Goal: Check status

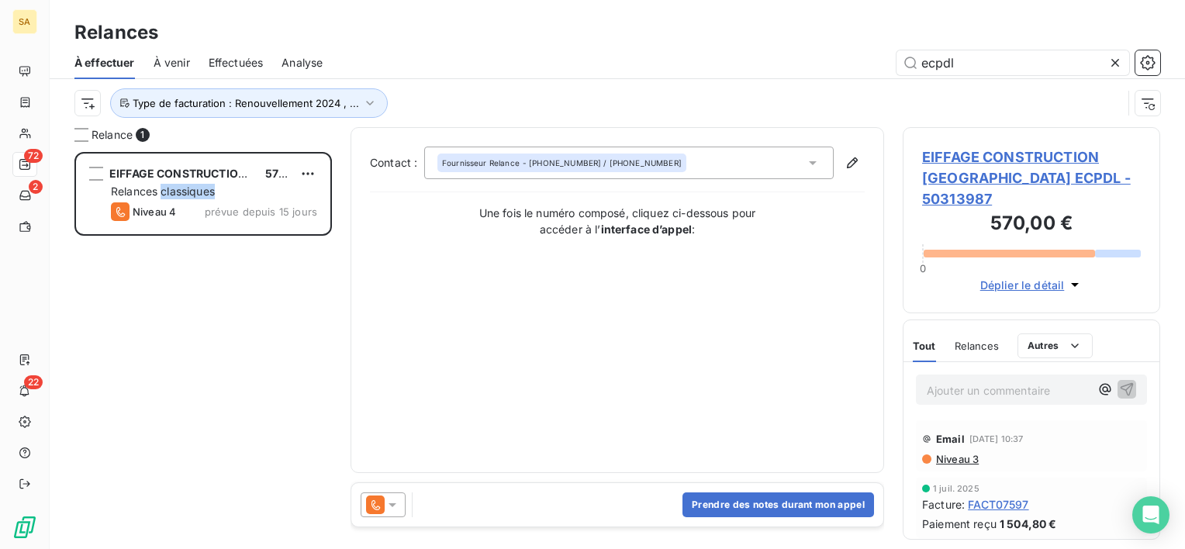
scroll to position [385, 245]
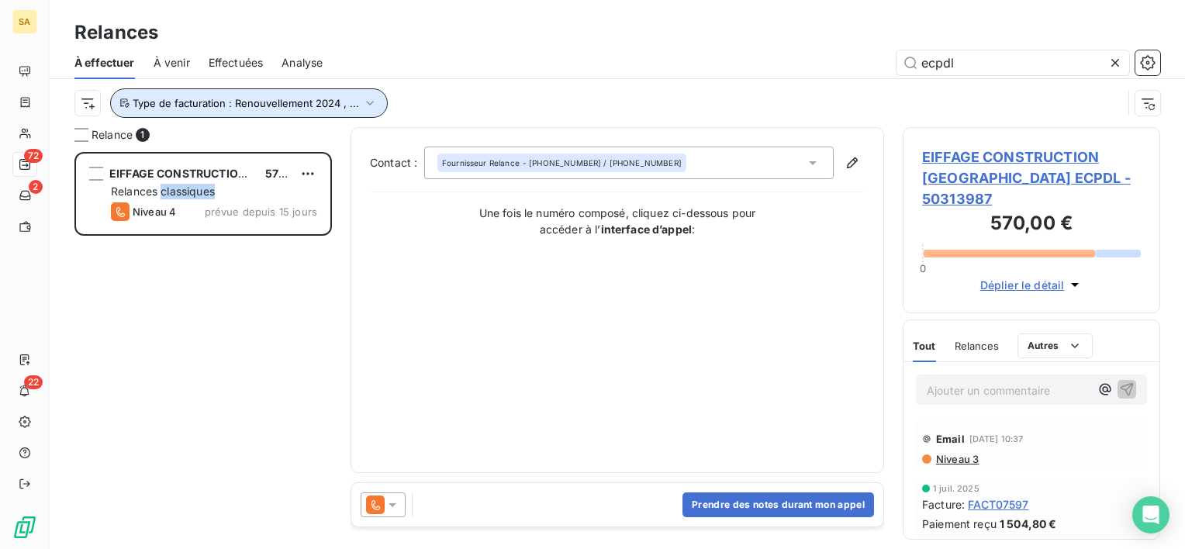
click at [224, 110] on button "Type de facturation : Renouvellement 2024 , ..." at bounding box center [249, 102] width 278 height 29
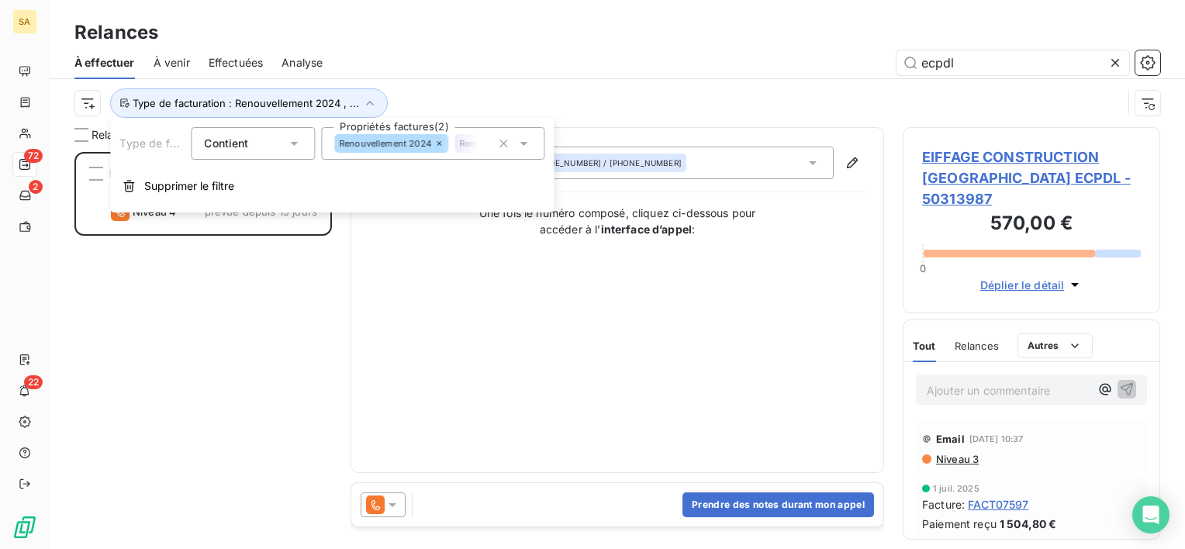
click at [583, 71] on div "ecpdl" at bounding box center [750, 62] width 819 height 25
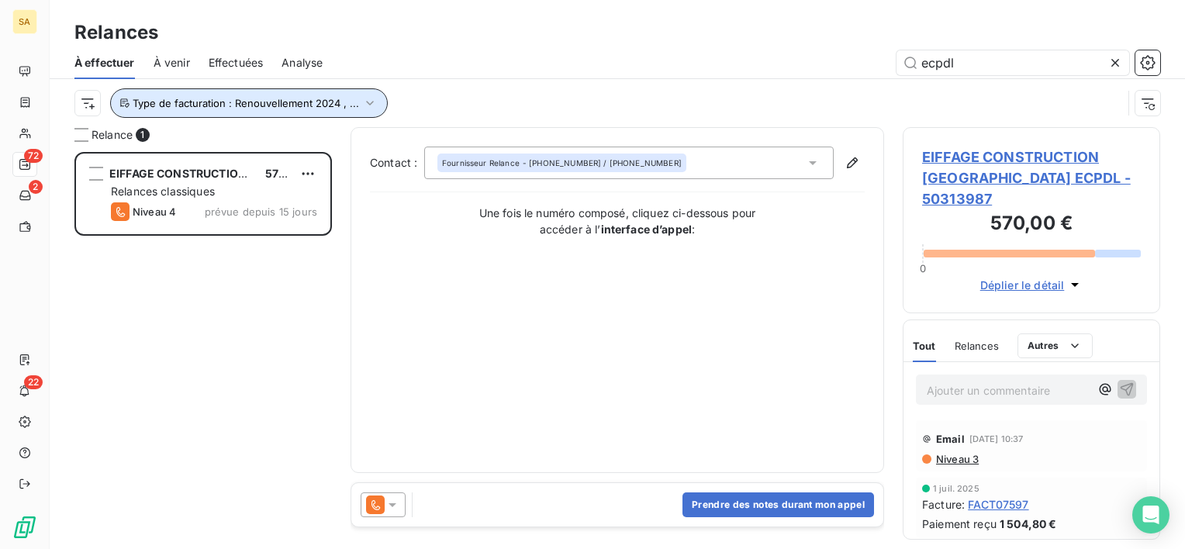
click at [326, 95] on button "Type de facturation : Renouvellement 2024 , ..." at bounding box center [249, 102] width 278 height 29
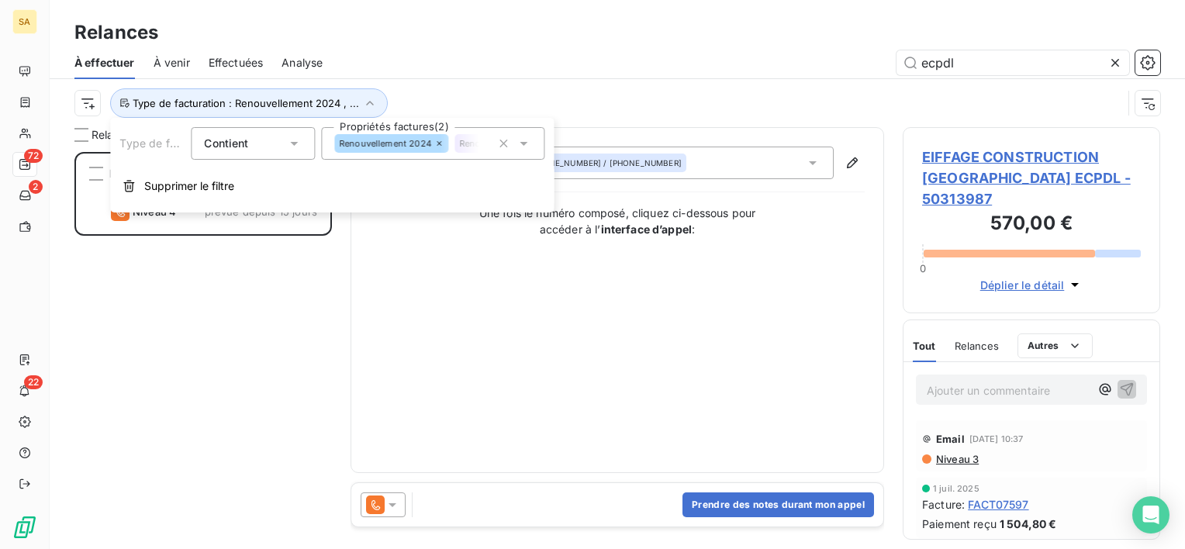
click at [1114, 67] on icon at bounding box center [1116, 63] width 16 height 16
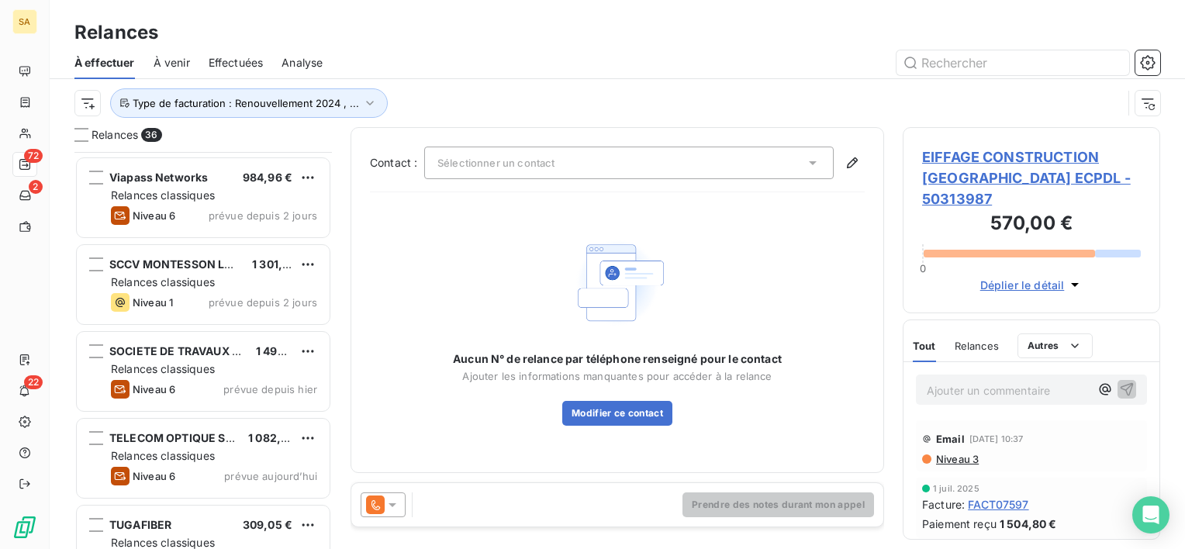
scroll to position [2731, 0]
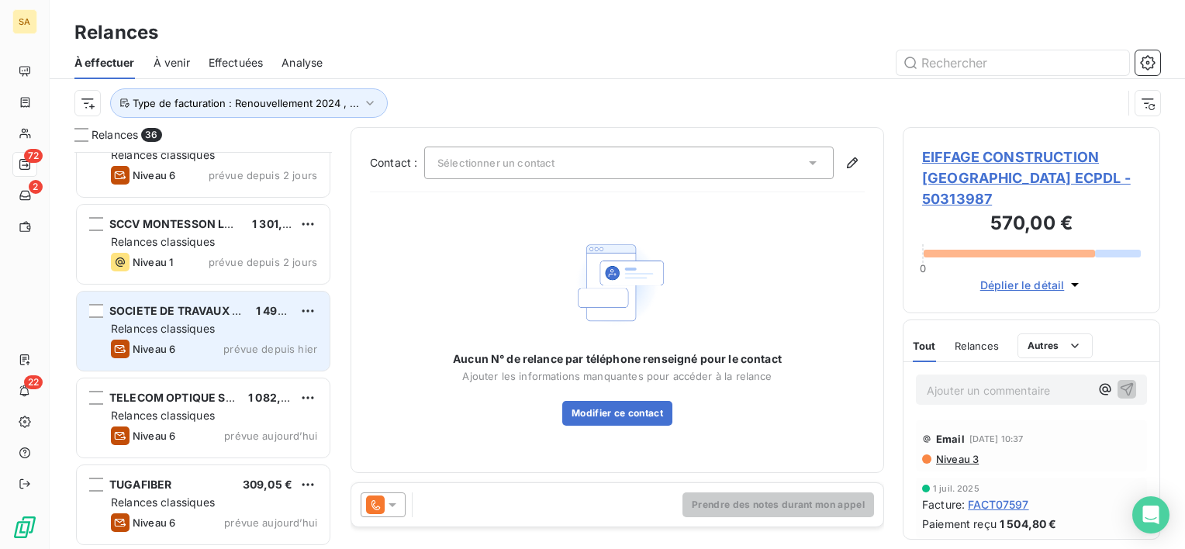
click at [194, 340] on div "Niveau 6 prévue depuis [DATE]" at bounding box center [214, 349] width 206 height 19
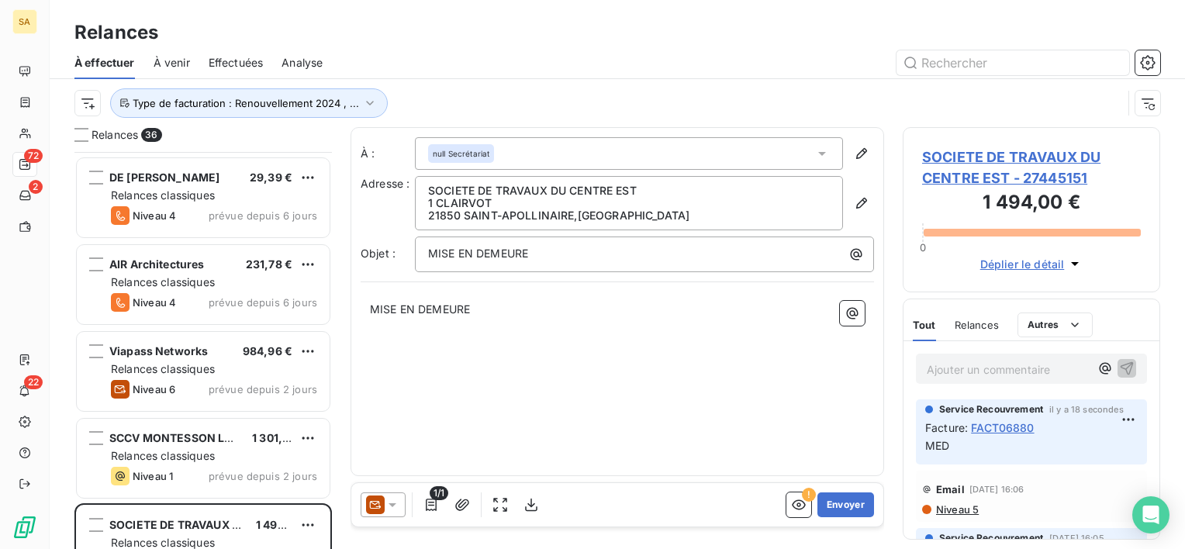
scroll to position [2421, 0]
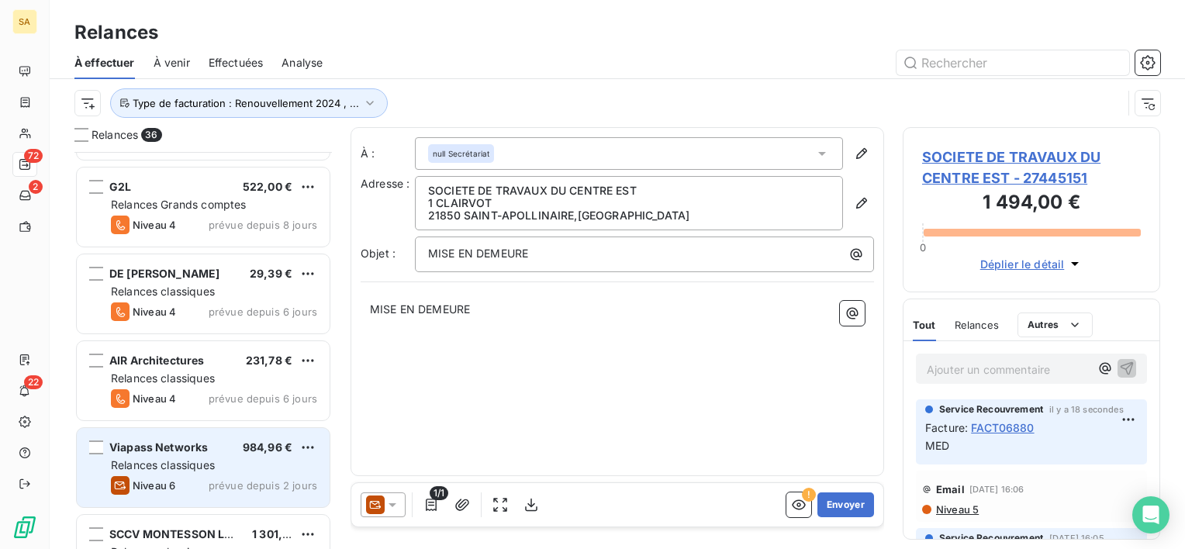
click at [207, 450] on span "Viapass Networks" at bounding box center [158, 447] width 99 height 13
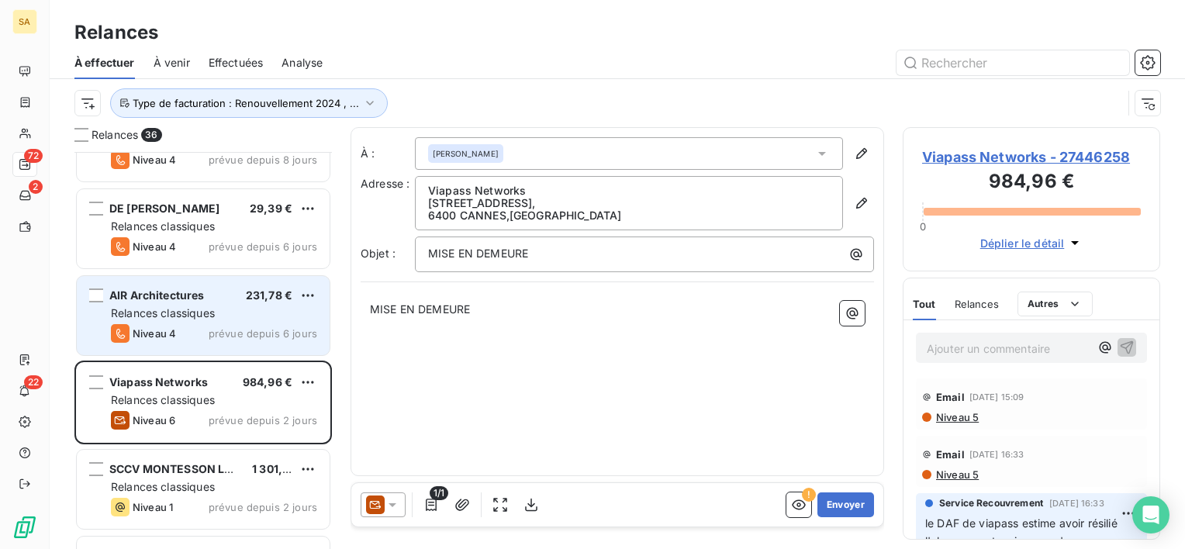
scroll to position [2421, 0]
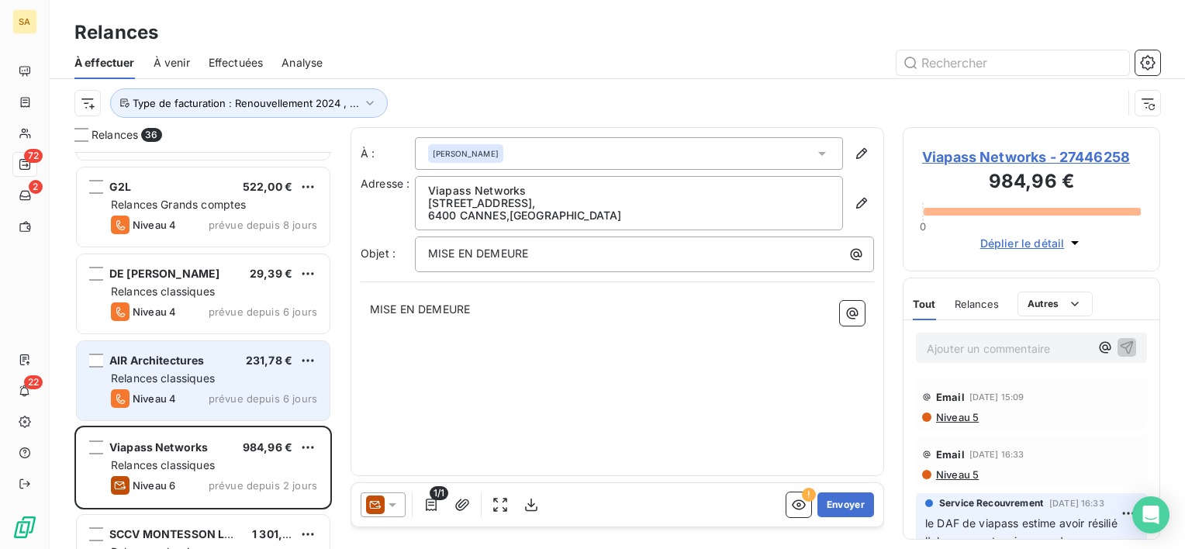
click at [247, 363] on span "231,78 €" at bounding box center [269, 360] width 47 height 13
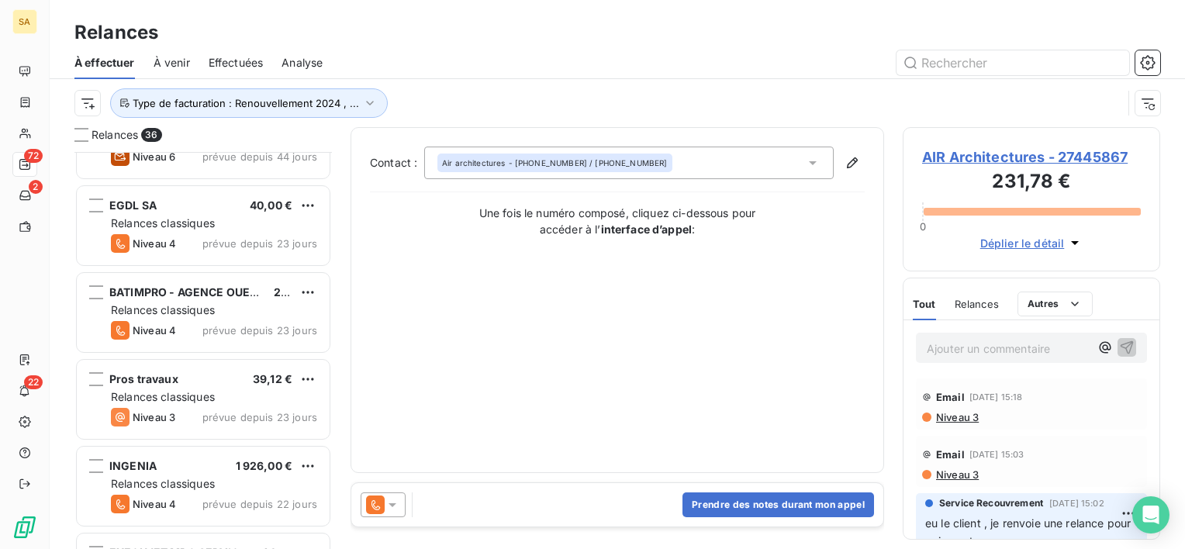
scroll to position [714, 0]
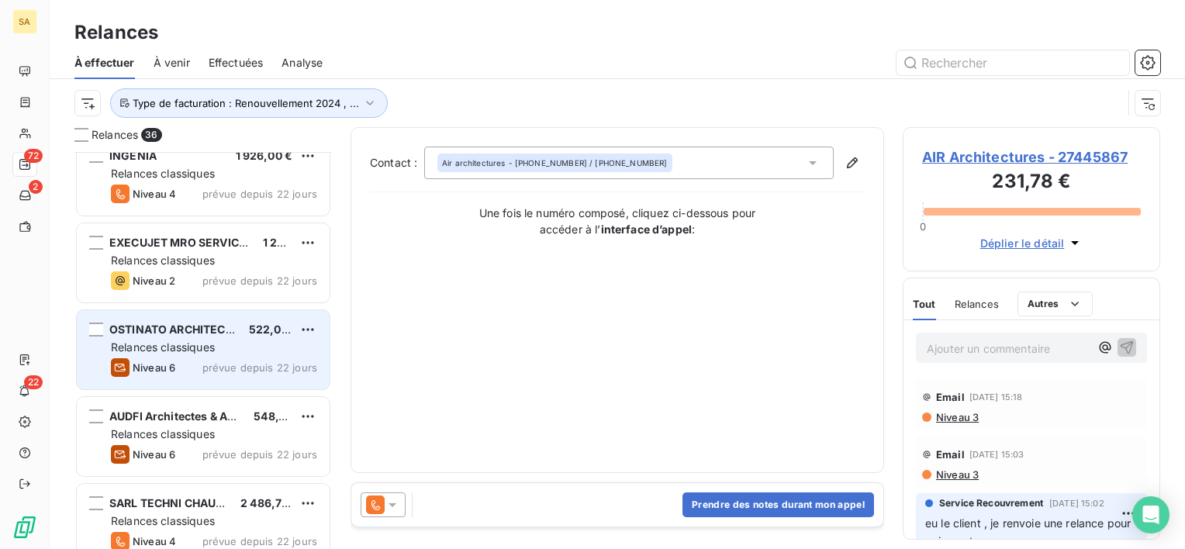
click at [245, 362] on span "prévue depuis 22 jours" at bounding box center [259, 368] width 115 height 12
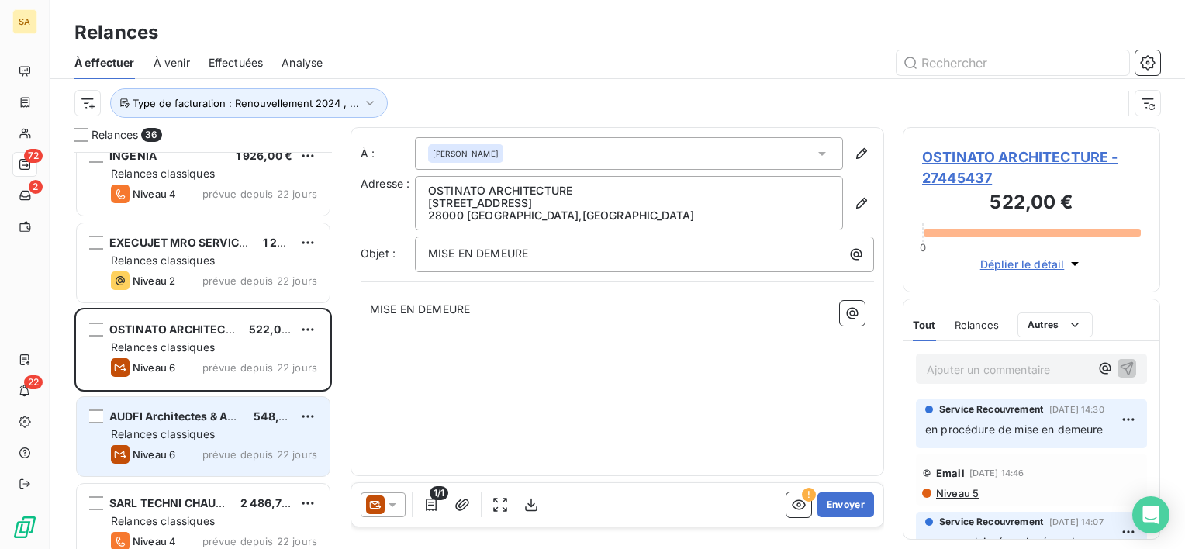
click at [227, 447] on div "Niveau 6 prévue depuis 22 jours" at bounding box center [214, 454] width 206 height 19
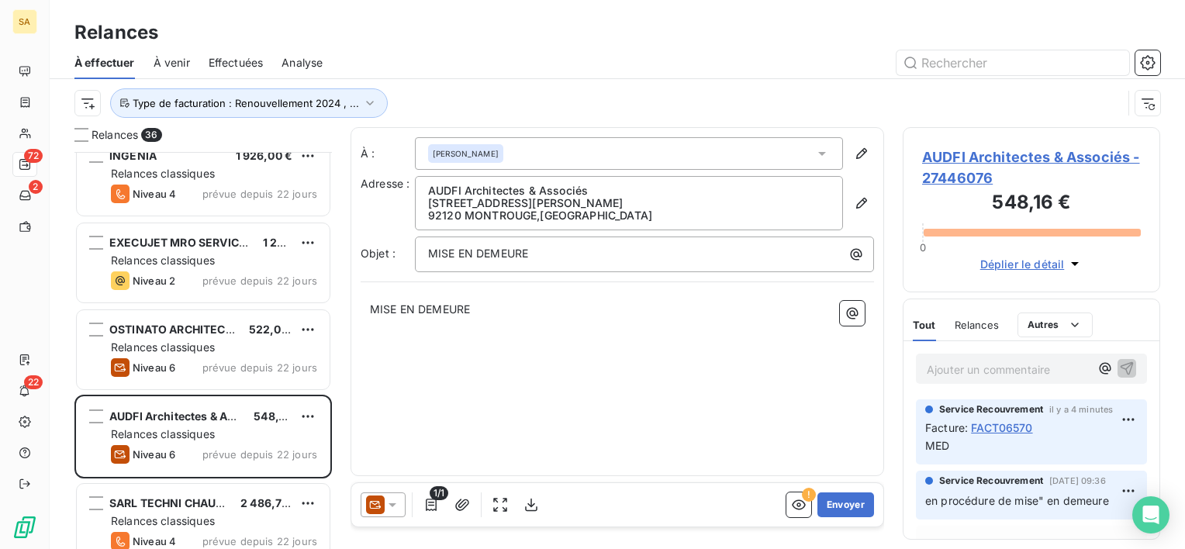
drag, startPoint x: 987, startPoint y: 327, endPoint x: 978, endPoint y: 313, distance: 15.7
click at [981, 319] on span "Relances" at bounding box center [977, 325] width 44 height 12
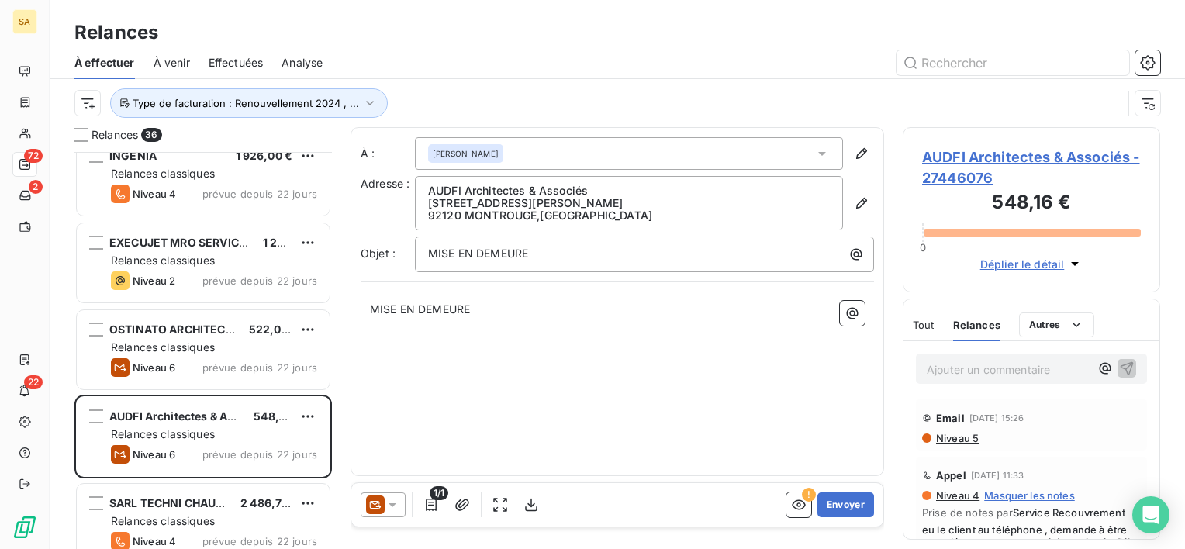
click at [928, 327] on span "Tout" at bounding box center [924, 325] width 22 height 12
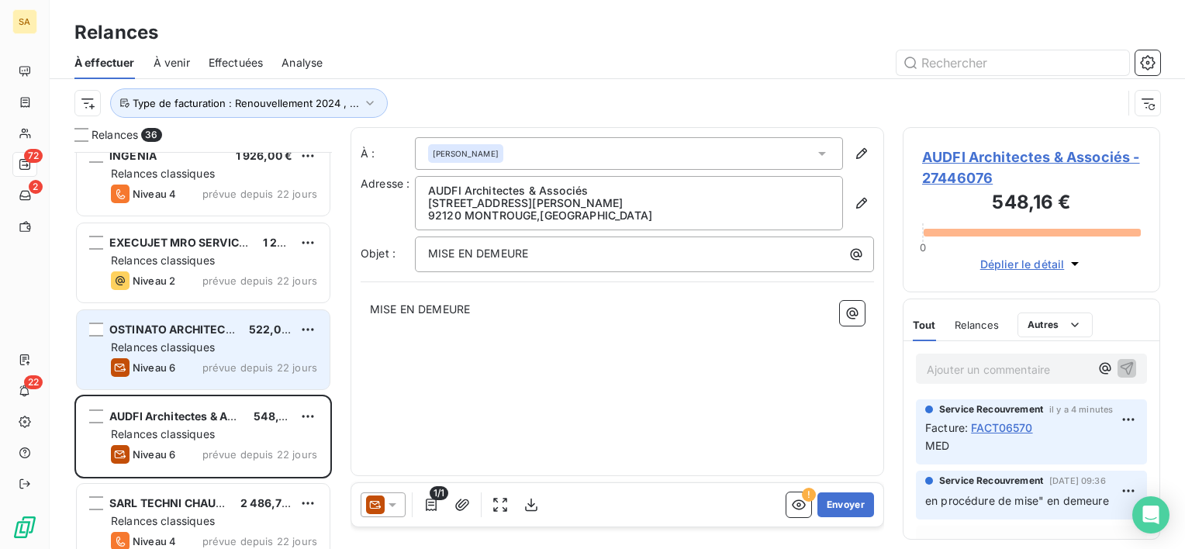
click at [202, 331] on span "OSTINATO ARCHITECTURE" at bounding box center [181, 329] width 145 height 13
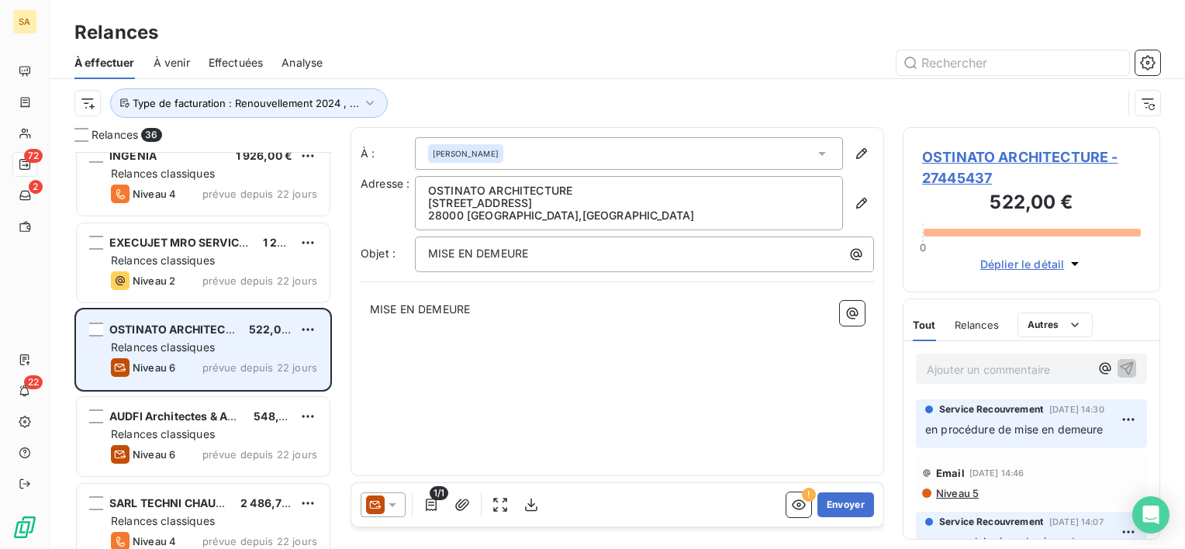
scroll to position [481, 0]
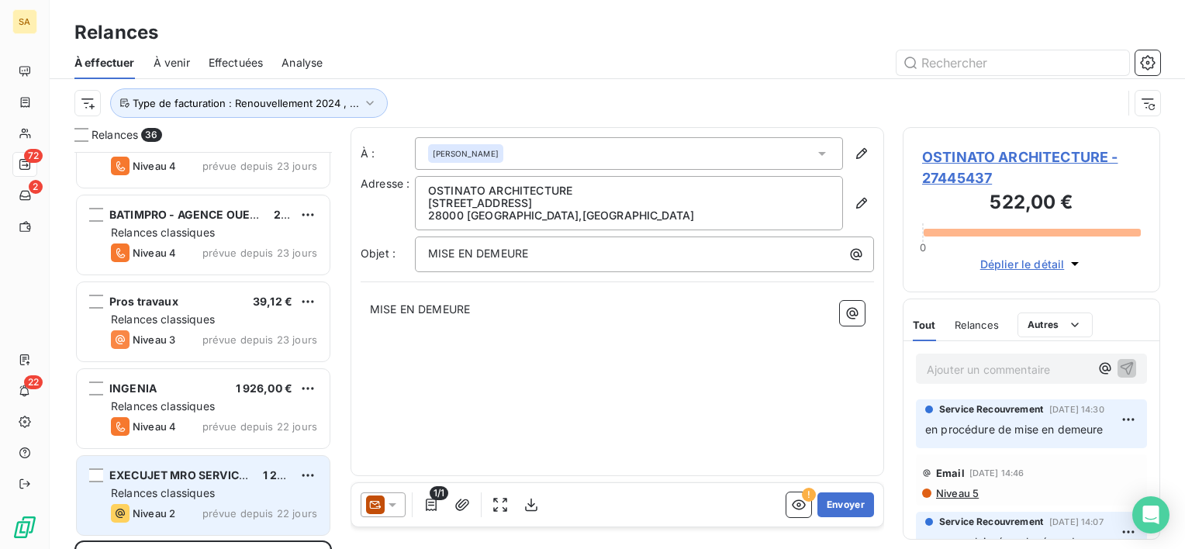
click at [183, 496] on span "Relances classiques" at bounding box center [163, 492] width 104 height 13
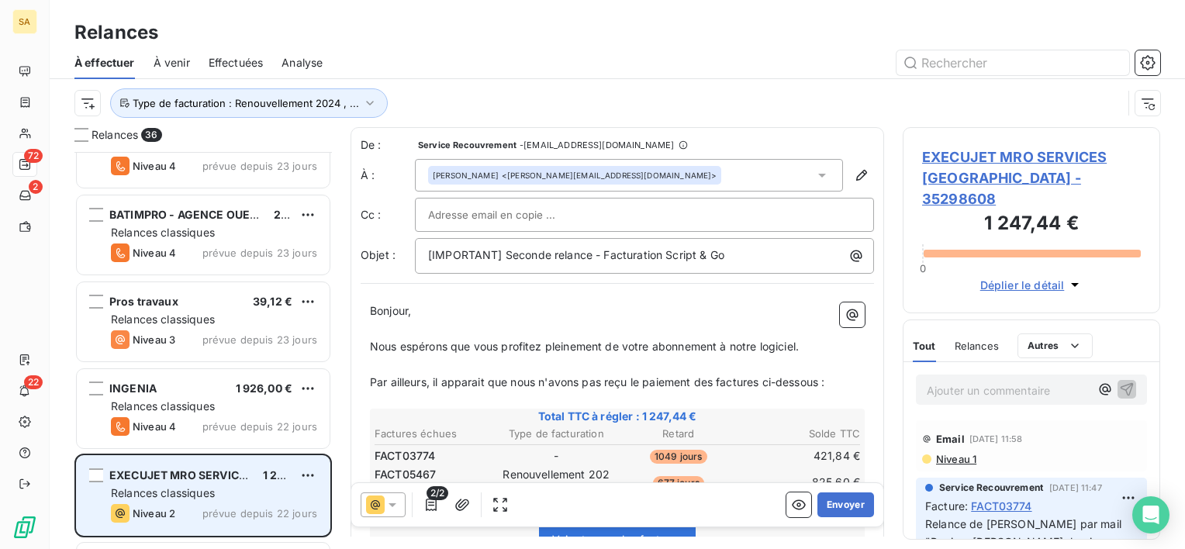
scroll to position [385, 245]
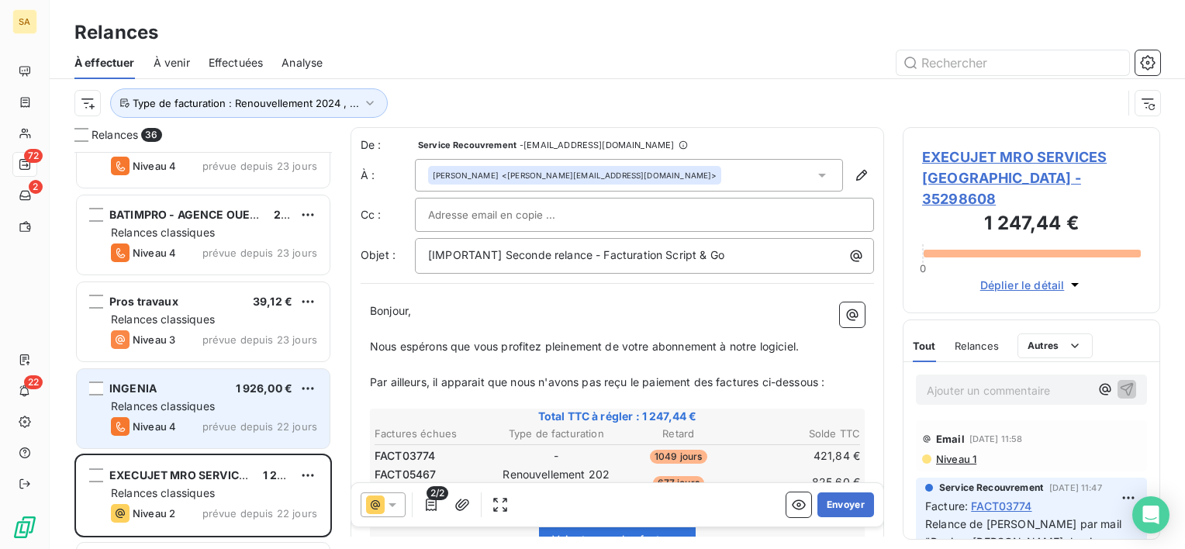
click at [199, 415] on div "INGENIA 1 926,00 € Relances classiques Niveau 4 prévue depuis 22 jours" at bounding box center [203, 408] width 253 height 79
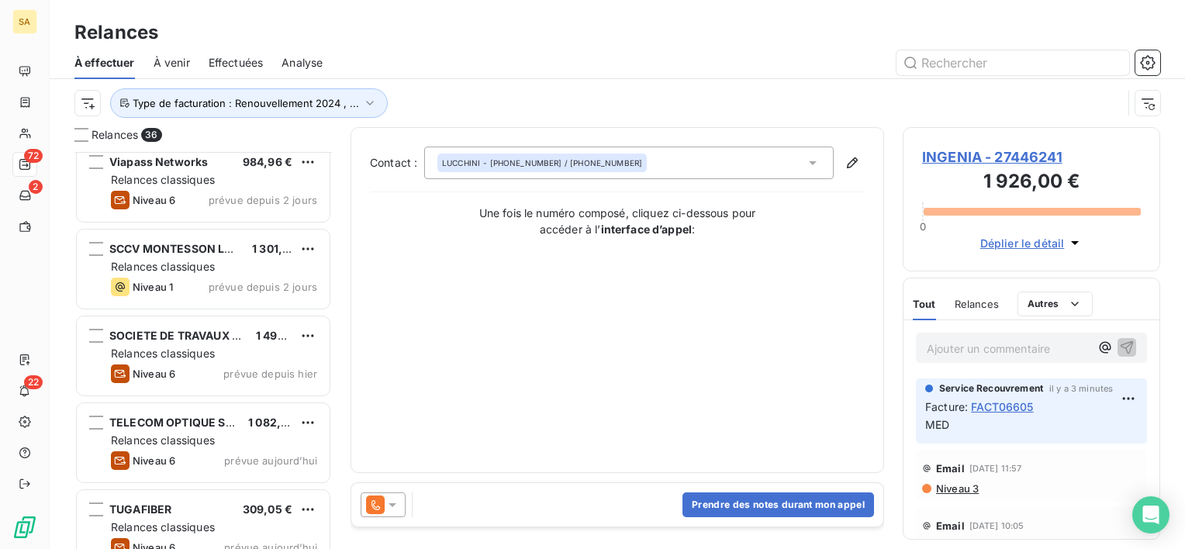
scroll to position [2731, 0]
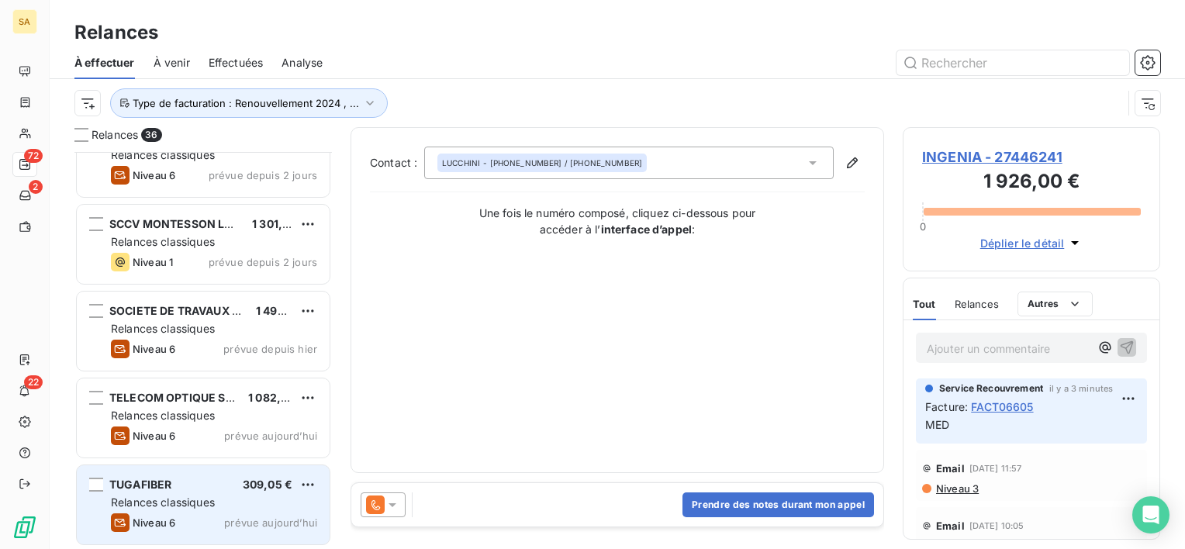
click at [228, 507] on div "Relances classiques" at bounding box center [214, 503] width 206 height 16
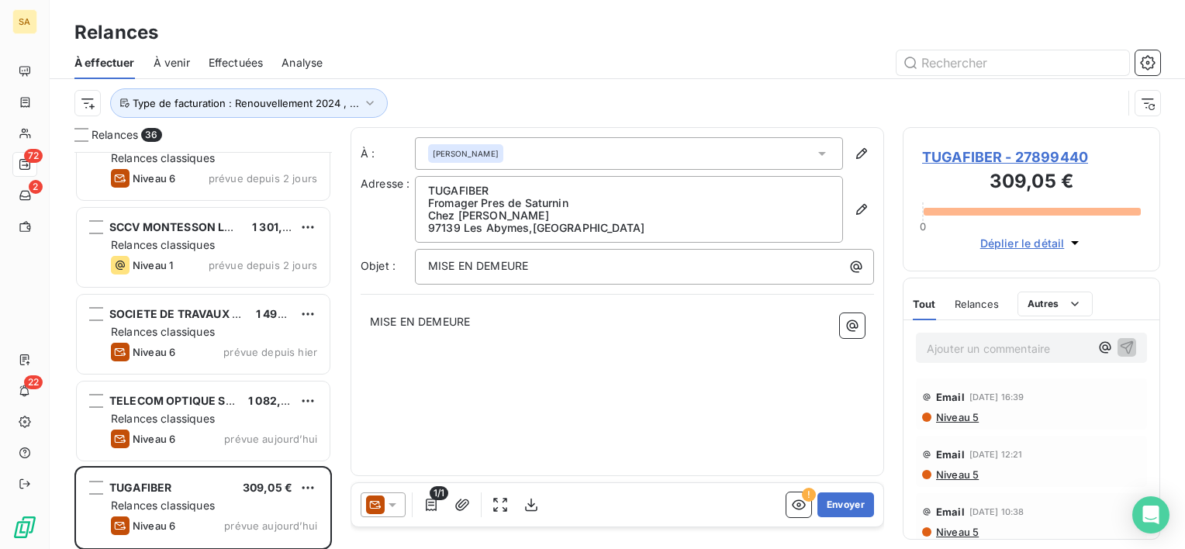
scroll to position [2731, 0]
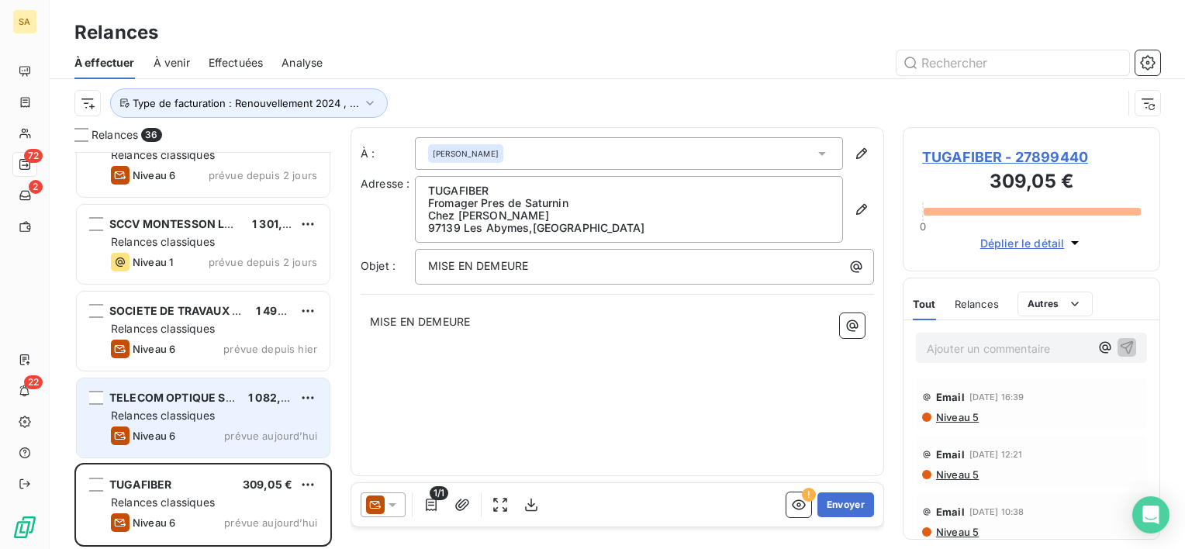
click at [203, 413] on span "Relances classiques" at bounding box center [163, 415] width 104 height 13
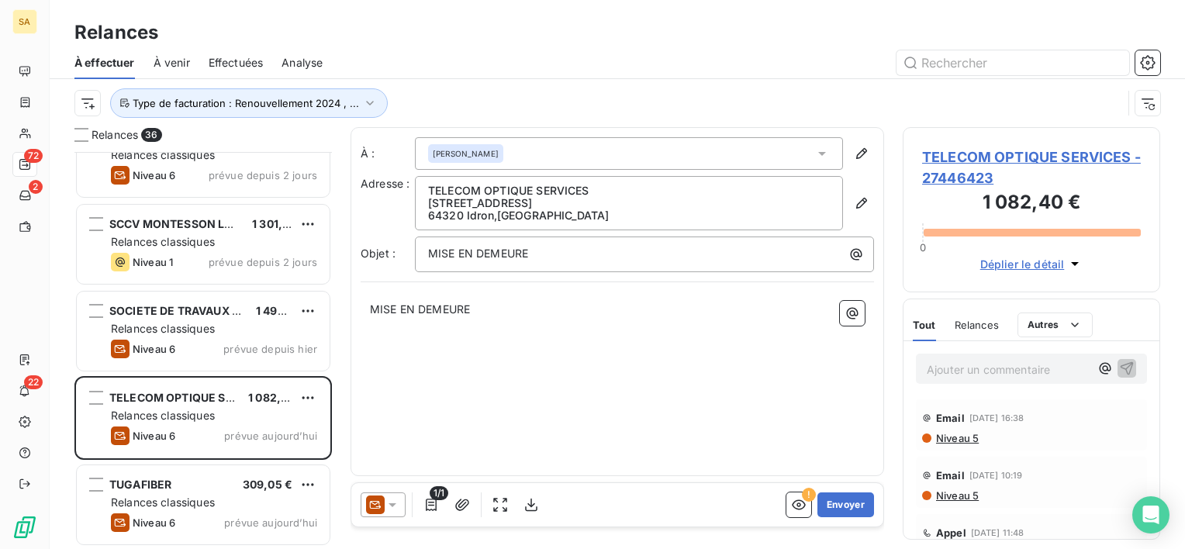
click at [1005, 152] on span "TELECOM OPTIQUE SERVICES - 27446423" at bounding box center [1031, 168] width 219 height 42
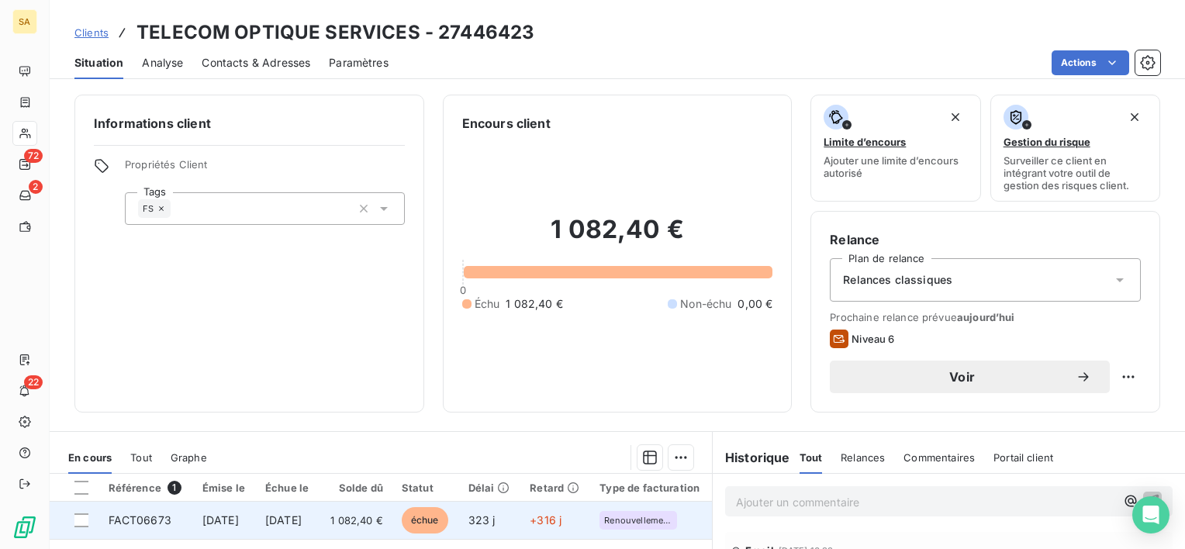
click at [134, 515] on span "FACT06673" at bounding box center [140, 520] width 63 height 13
